Goal: Obtain resource: Download file/media

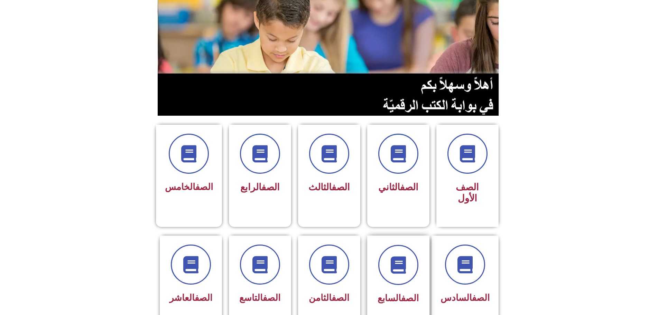
scroll to position [104, 0]
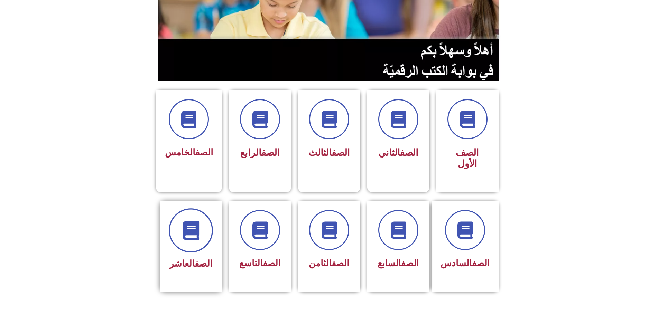
click at [179, 209] on span at bounding box center [191, 230] width 44 height 44
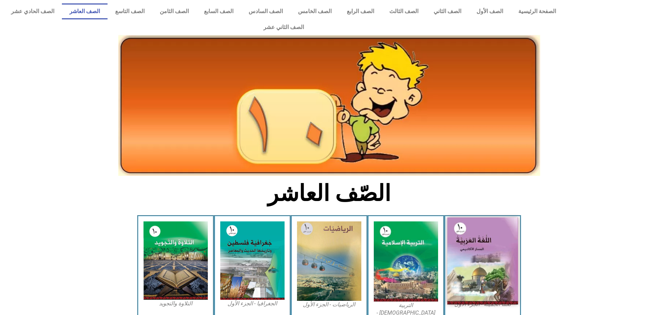
click at [476, 257] on img at bounding box center [482, 261] width 71 height 87
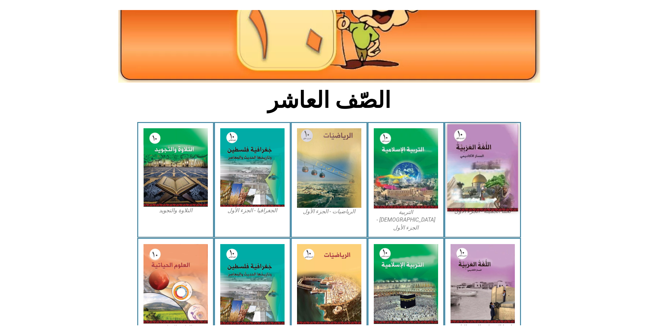
scroll to position [104, 0]
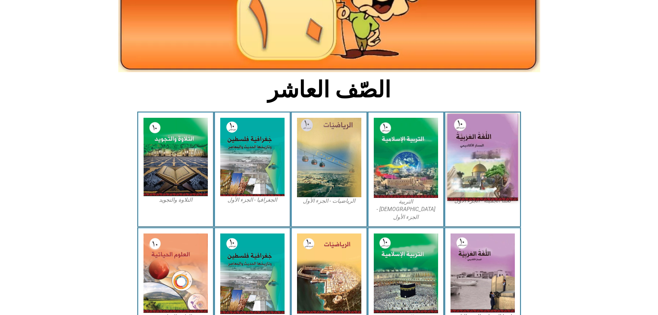
click at [483, 156] on img at bounding box center [482, 157] width 71 height 87
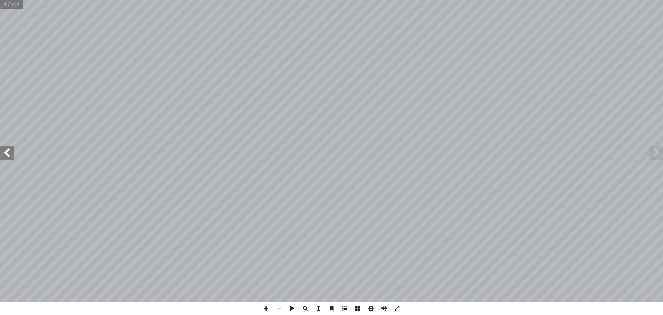
click at [7, 152] on span at bounding box center [7, 153] width 14 height 14
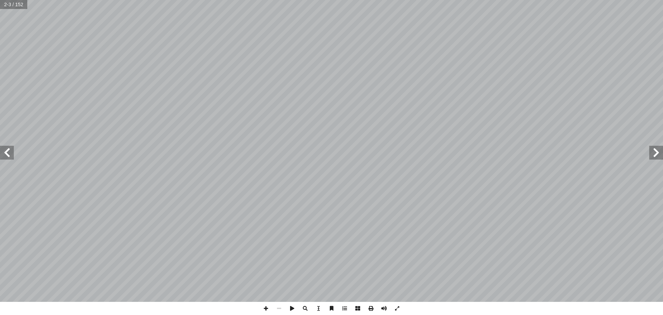
click at [7, 152] on span at bounding box center [7, 153] width 14 height 14
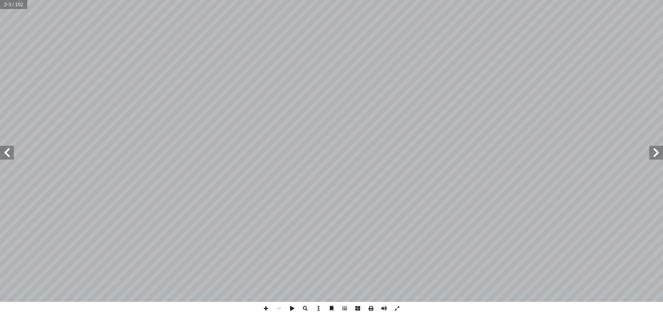
click at [7, 152] on span at bounding box center [7, 153] width 14 height 14
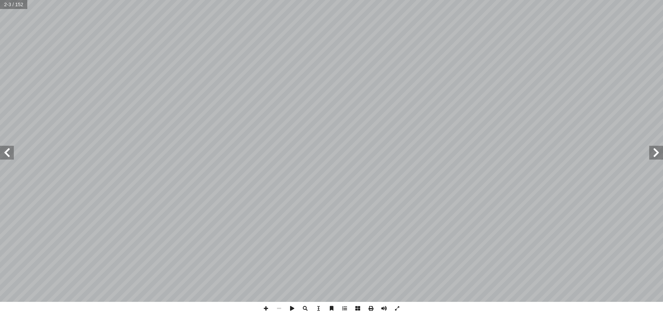
click at [7, 152] on span at bounding box center [7, 153] width 14 height 14
click at [658, 154] on span at bounding box center [657, 153] width 14 height 14
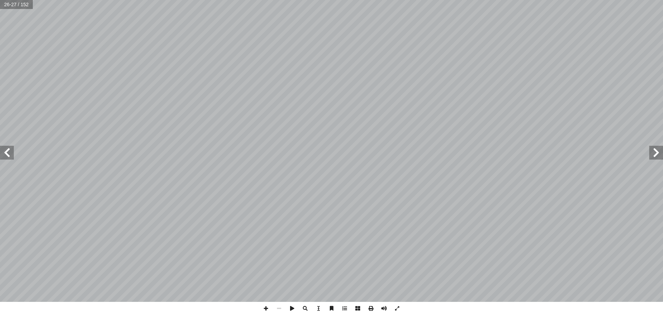
click at [658, 154] on span at bounding box center [657, 153] width 14 height 14
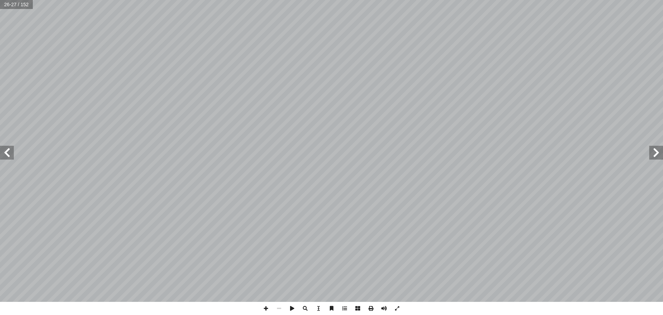
click at [658, 154] on span at bounding box center [657, 153] width 14 height 14
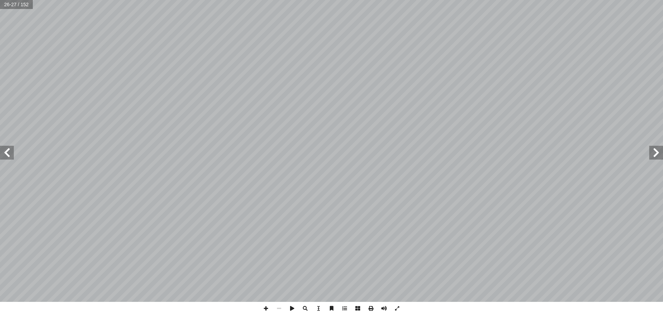
click at [658, 154] on span at bounding box center [657, 153] width 14 height 14
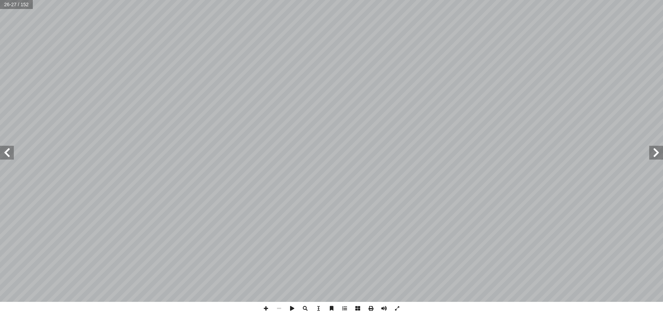
click at [658, 154] on span at bounding box center [657, 153] width 14 height 14
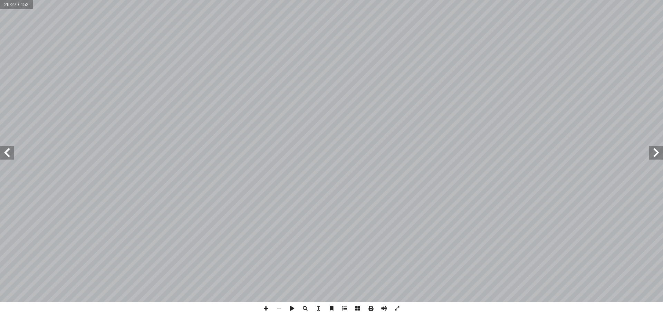
click at [658, 154] on span at bounding box center [657, 153] width 14 height 14
click at [266, 308] on span at bounding box center [265, 308] width 13 height 13
click at [280, 310] on span at bounding box center [279, 308] width 13 height 13
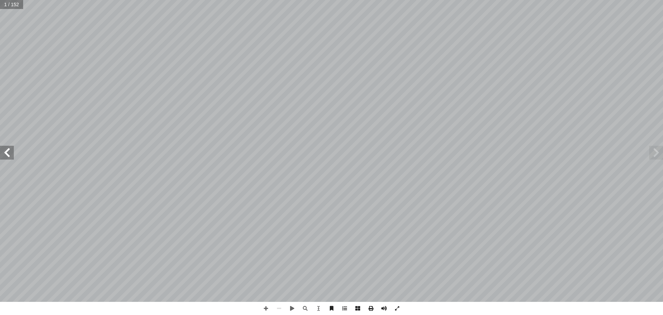
click at [6, 151] on span at bounding box center [7, 153] width 14 height 14
click at [8, 151] on span at bounding box center [7, 153] width 14 height 14
click at [370, 308] on span at bounding box center [371, 308] width 13 height 13
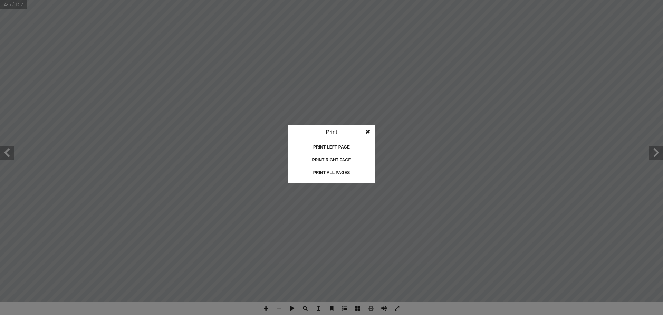
click at [368, 130] on span at bounding box center [368, 132] width 12 height 14
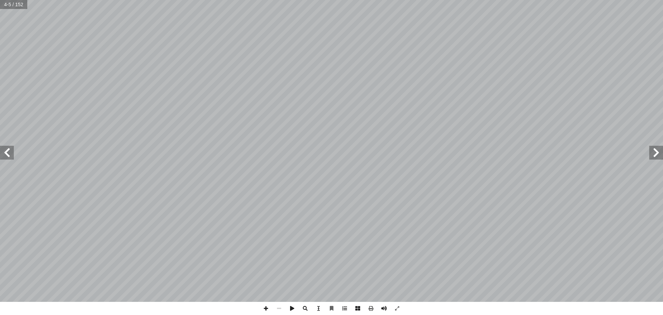
click at [656, 152] on span at bounding box center [657, 153] width 14 height 14
click at [10, 157] on span at bounding box center [7, 153] width 14 height 14
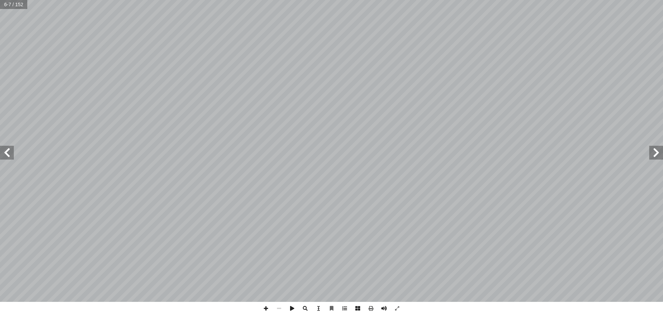
click at [10, 157] on span at bounding box center [7, 153] width 14 height 14
click at [7, 152] on span at bounding box center [7, 153] width 14 height 14
click at [8, 152] on span at bounding box center [7, 153] width 14 height 14
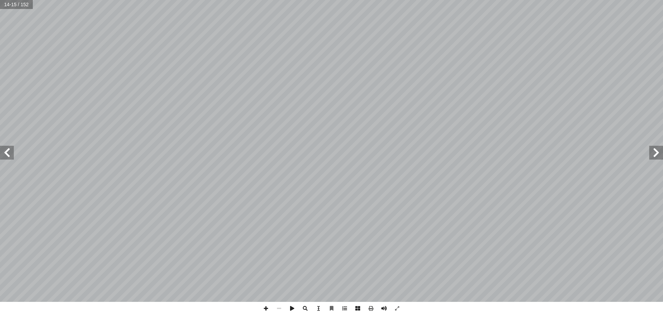
click at [8, 152] on span at bounding box center [7, 153] width 14 height 14
click at [9, 152] on span at bounding box center [7, 153] width 14 height 14
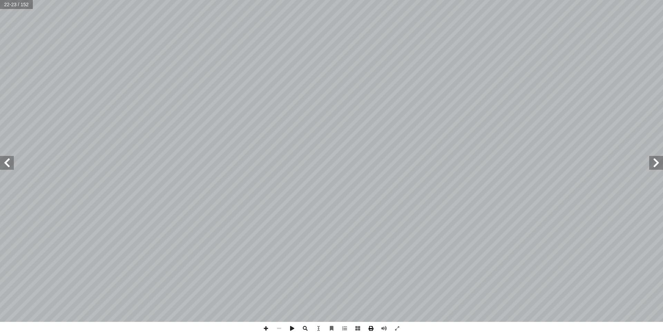
click at [371, 315] on span at bounding box center [371, 328] width 13 height 13
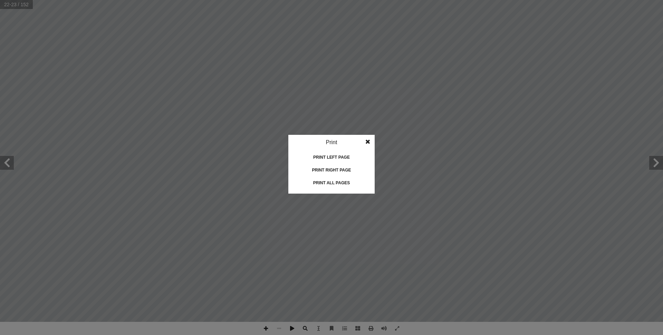
click at [334, 182] on div "Print all pages" at bounding box center [331, 182] width 69 height 11
